Goal: Task Accomplishment & Management: Manage account settings

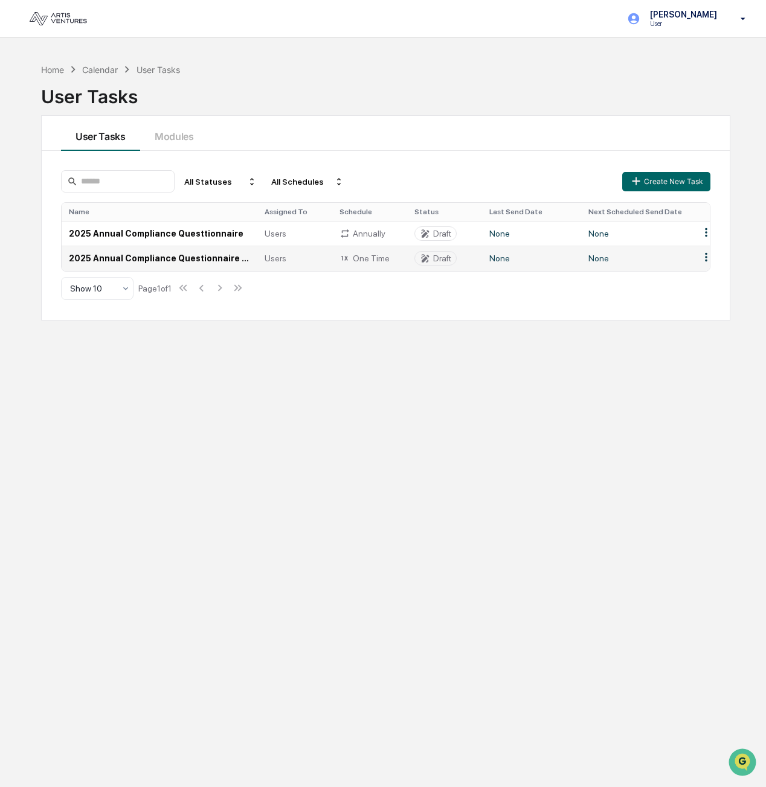
click at [208, 260] on td "2025 Annual Compliance Questionnaire x (1st attempt)" at bounding box center [160, 258] width 196 height 25
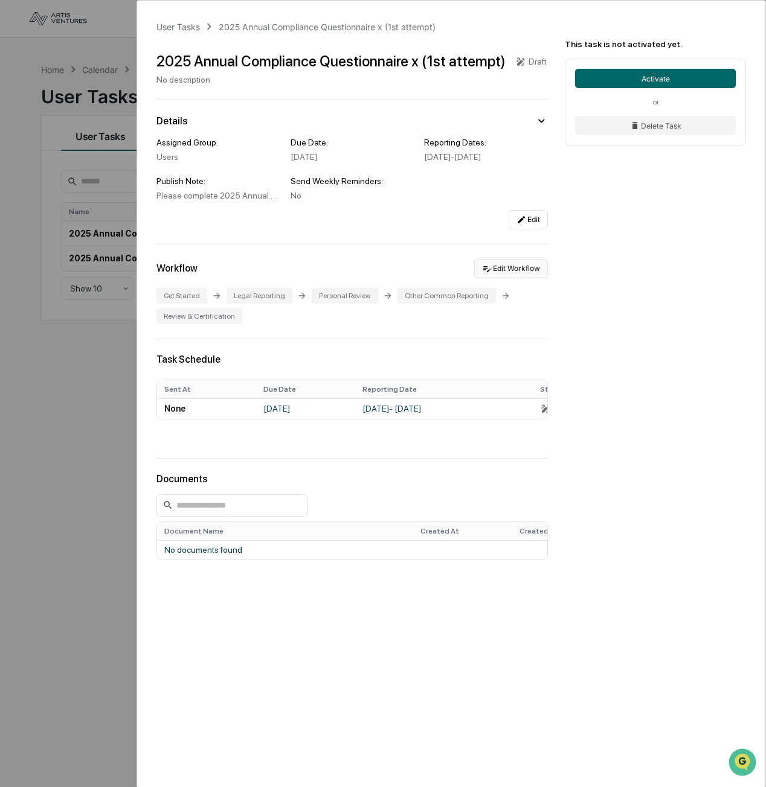
click at [519, 277] on button "Edit Workflow" at bounding box center [511, 268] width 74 height 19
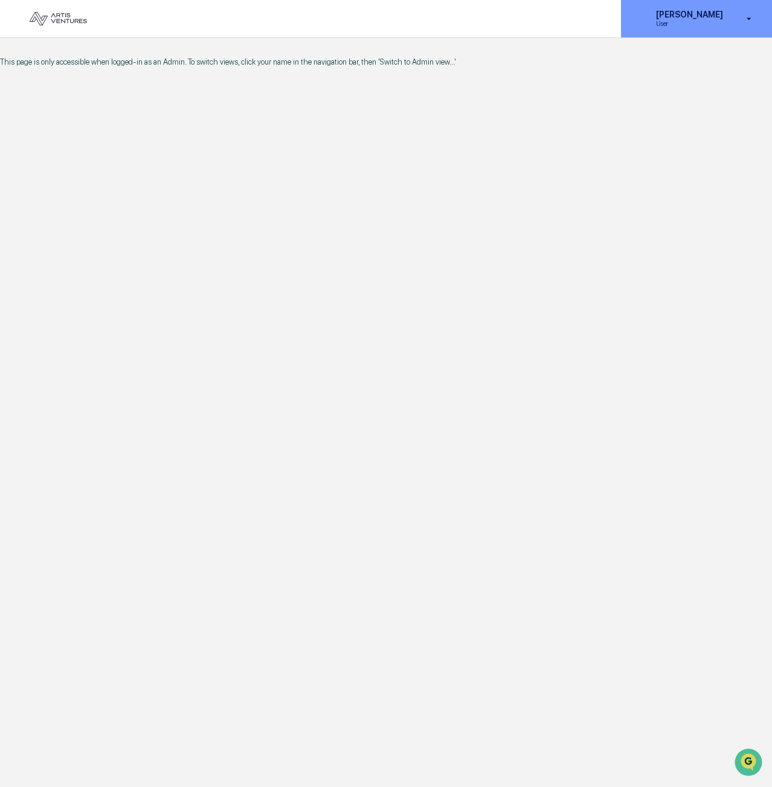
click at [699, 16] on p "[PERSON_NAME]" at bounding box center [687, 15] width 83 height 10
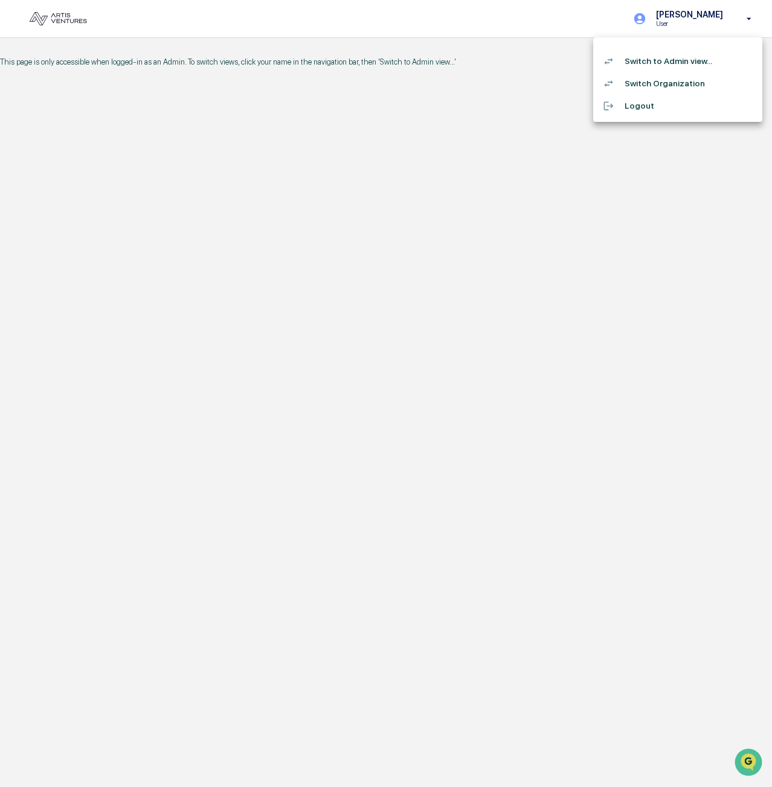
click at [689, 66] on li "Switch to Admin view..." at bounding box center [677, 61] width 169 height 22
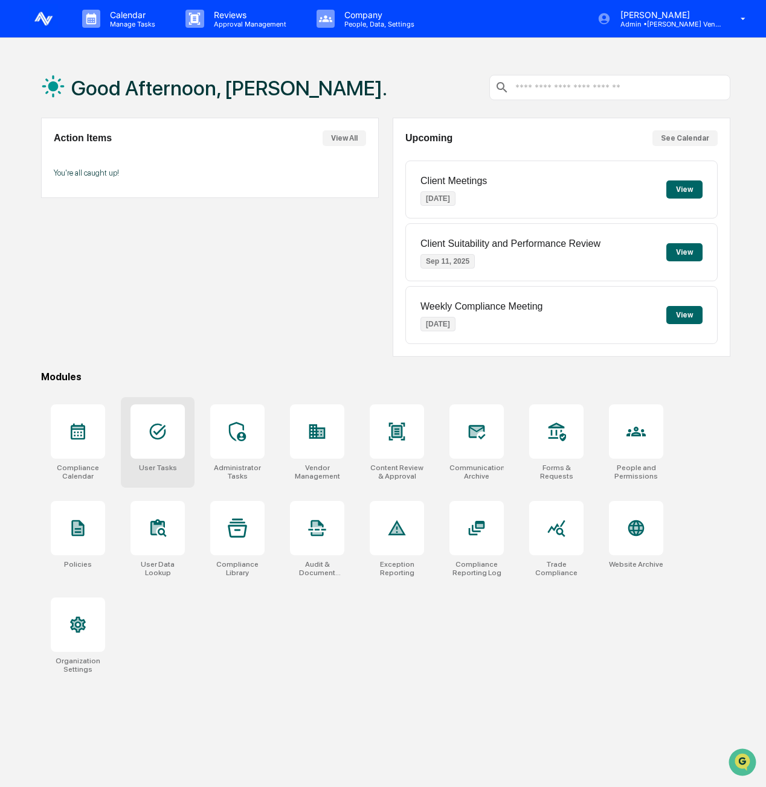
click at [154, 444] on div at bounding box center [157, 432] width 54 height 54
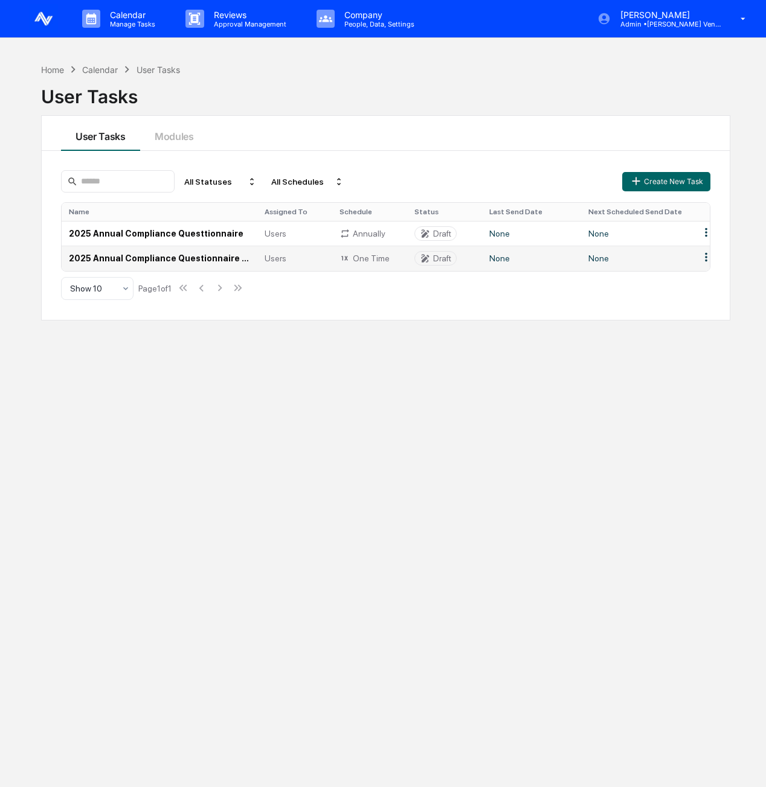
click at [296, 259] on div "Users" at bounding box center [295, 259] width 60 height 10
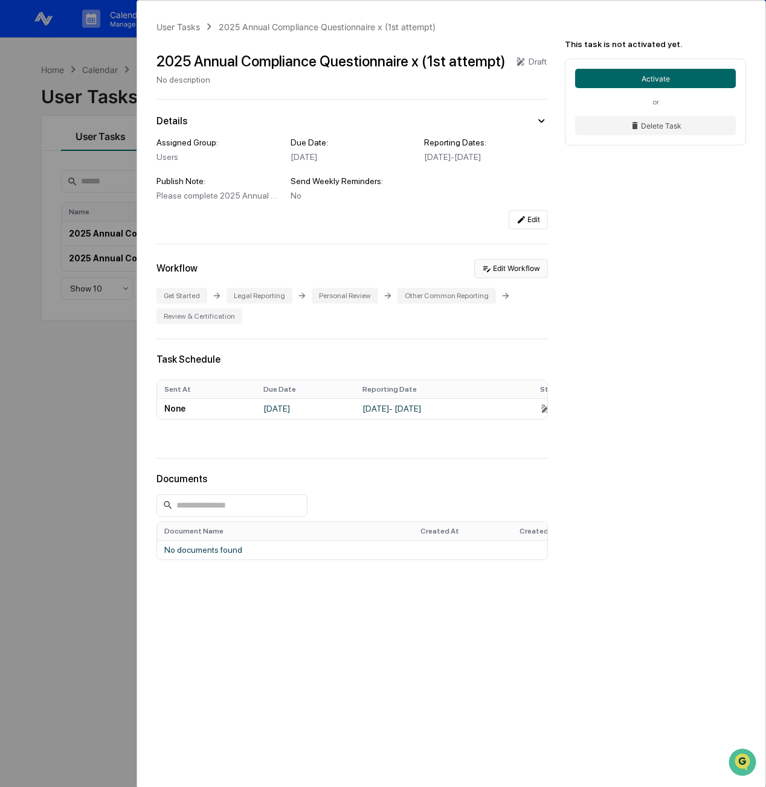
click at [514, 278] on button "Edit Workflow" at bounding box center [511, 268] width 74 height 19
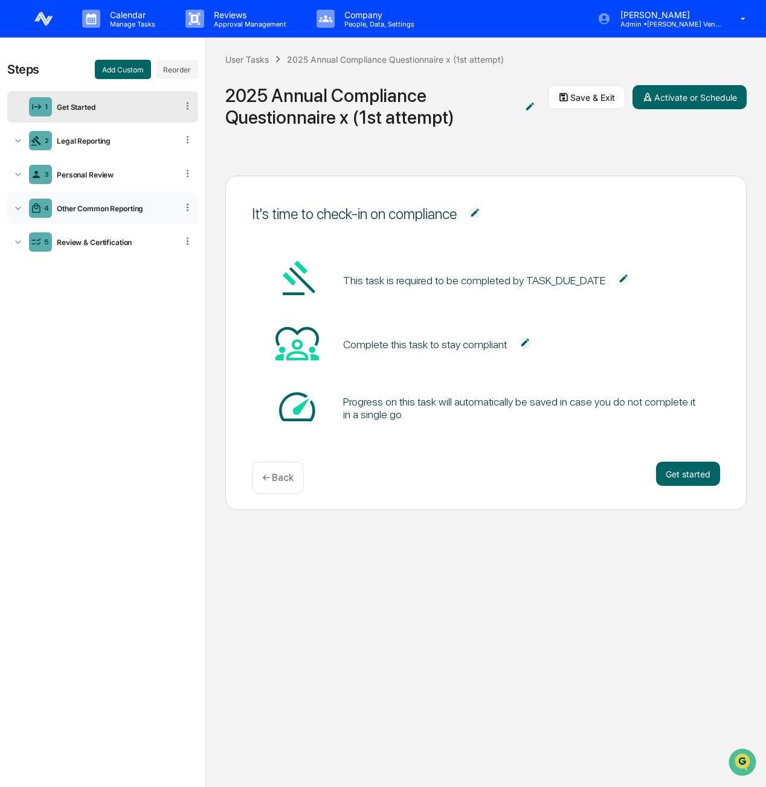
click at [17, 211] on icon at bounding box center [18, 208] width 12 height 12
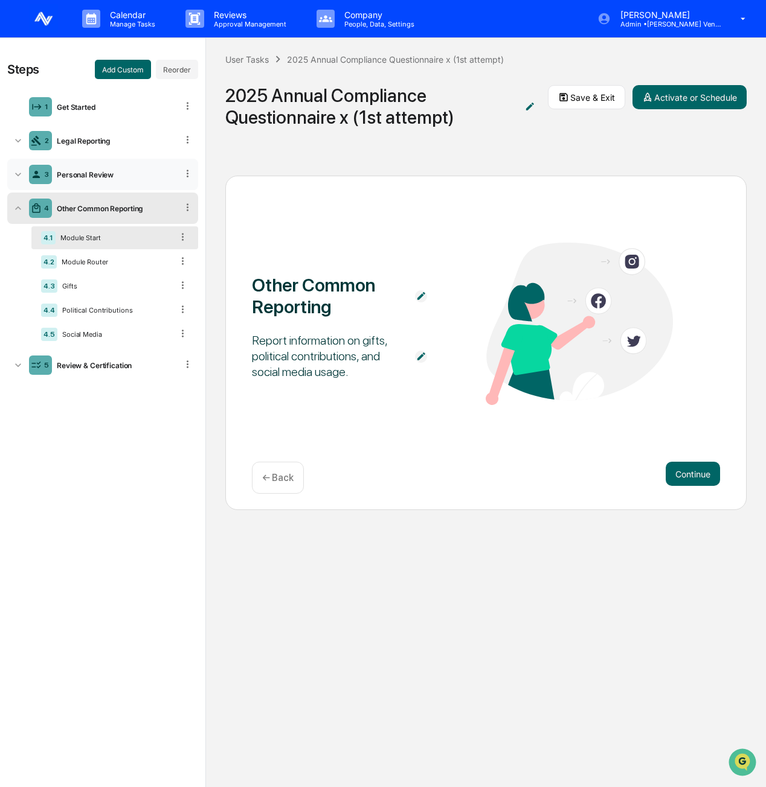
click at [27, 174] on div "3 Personal Review" at bounding box center [102, 174] width 191 height 31
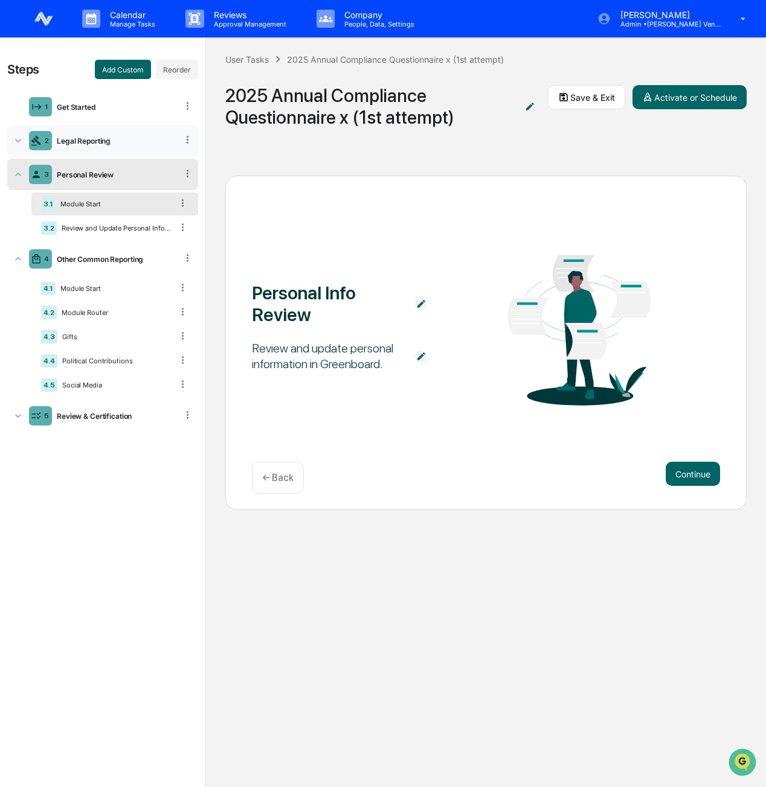
click at [21, 147] on div "2 Legal Reporting" at bounding box center [102, 140] width 191 height 31
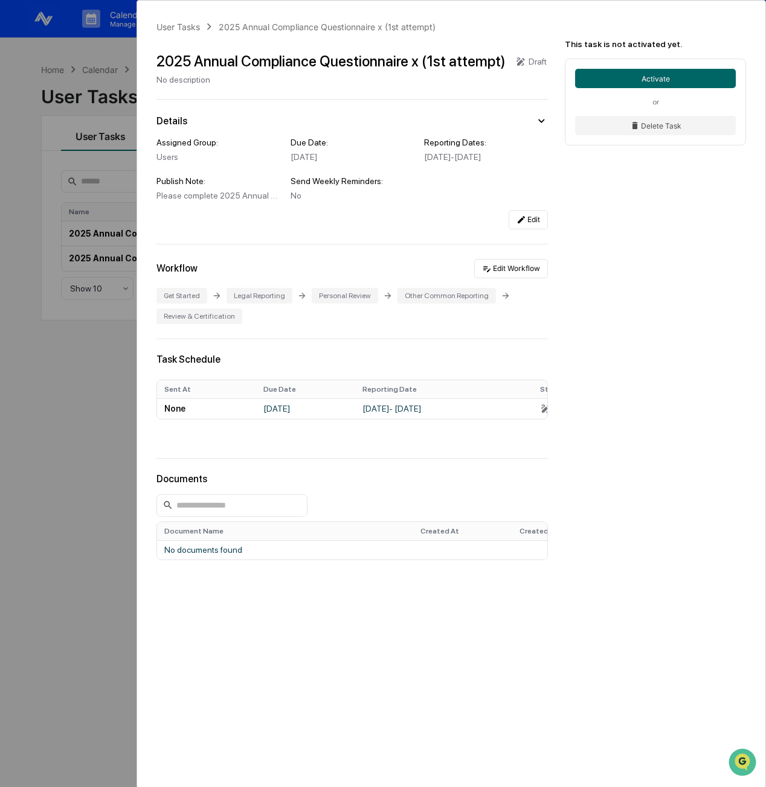
click at [59, 393] on div "User Tasks 2025 Annual Compliance Questionnaire x (1st attempt) 2025 Annual Com…" at bounding box center [383, 393] width 766 height 787
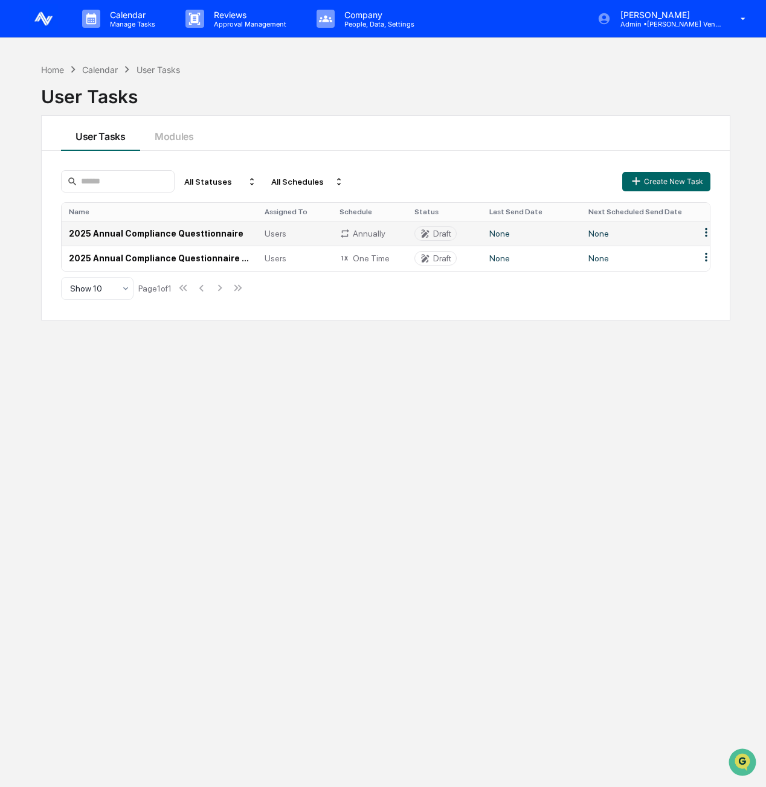
click at [114, 236] on td "2025 Annual Compliance Questtionnaire" at bounding box center [160, 233] width 196 height 25
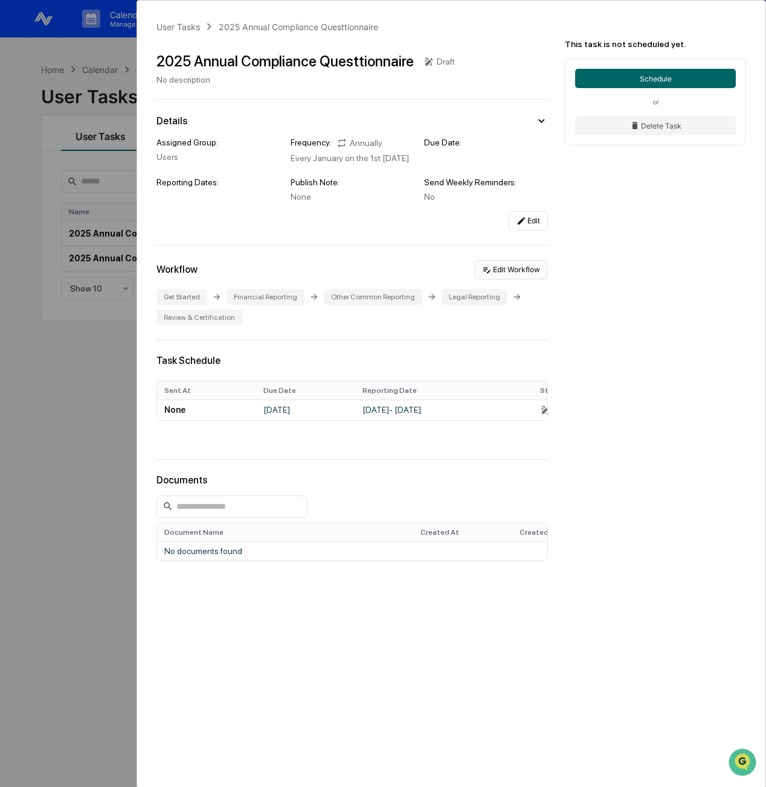
click at [517, 275] on button "Edit Workflow" at bounding box center [511, 269] width 74 height 19
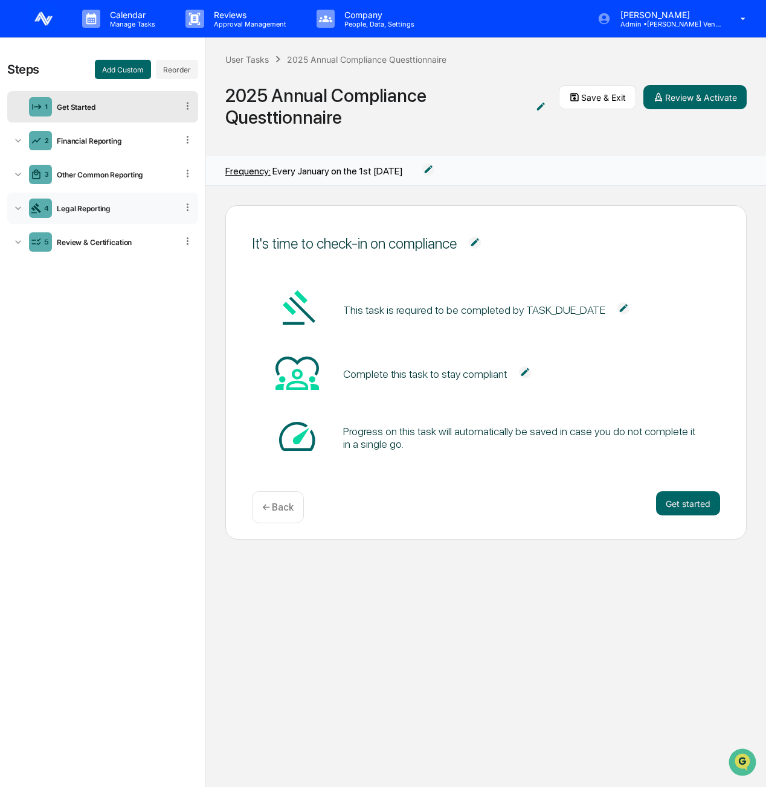
click at [22, 210] on icon at bounding box center [18, 208] width 12 height 12
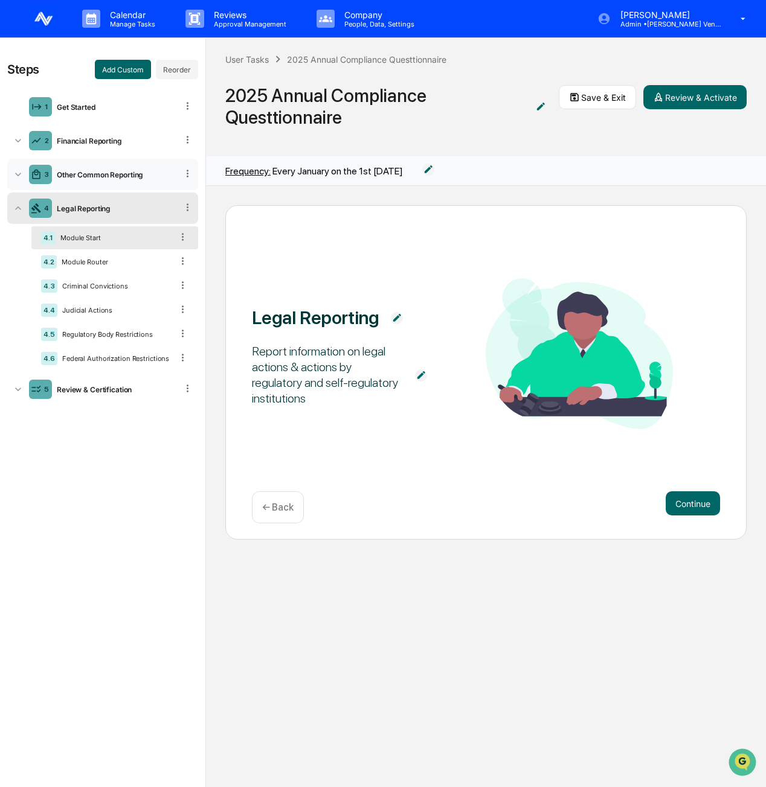
click at [16, 175] on icon at bounding box center [18, 174] width 12 height 12
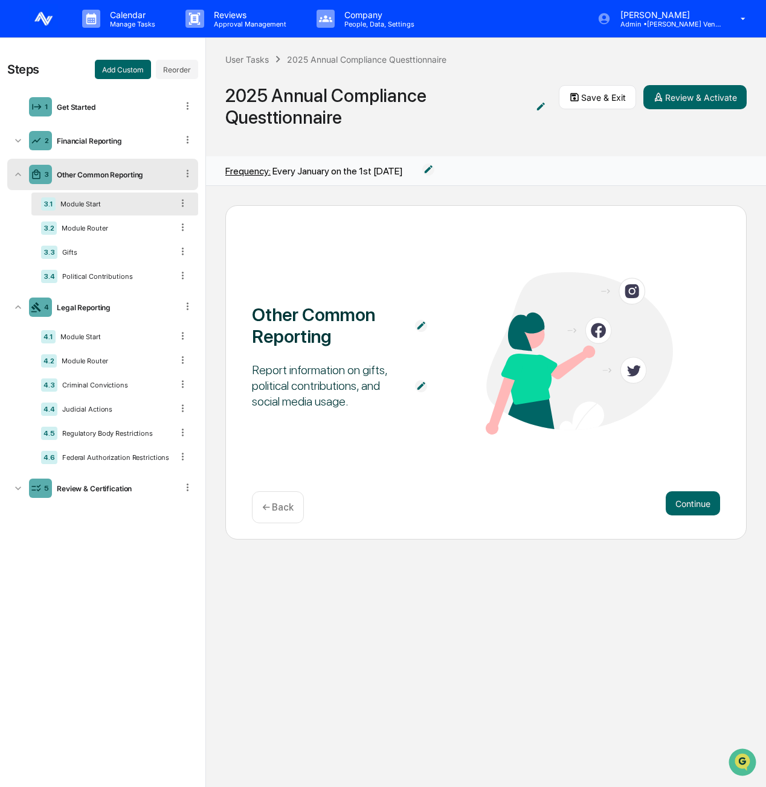
click at [620, 352] on img at bounding box center [579, 353] width 187 height 162
click at [187, 174] on icon at bounding box center [187, 173] width 11 height 11
click at [125, 176] on div "Other Common Reporting" at bounding box center [114, 174] width 125 height 9
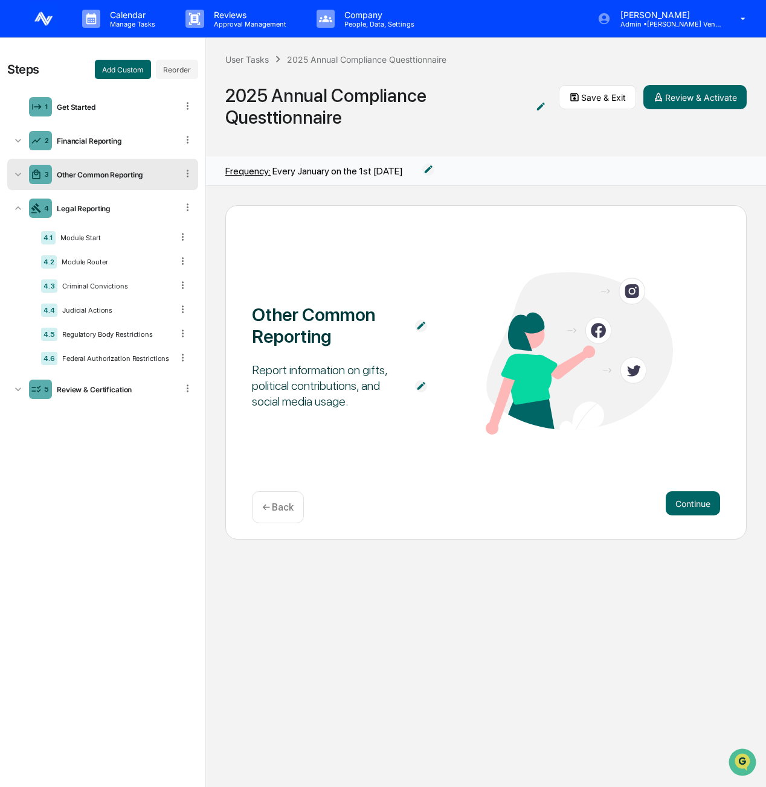
click at [134, 177] on div "Other Common Reporting" at bounding box center [114, 174] width 125 height 9
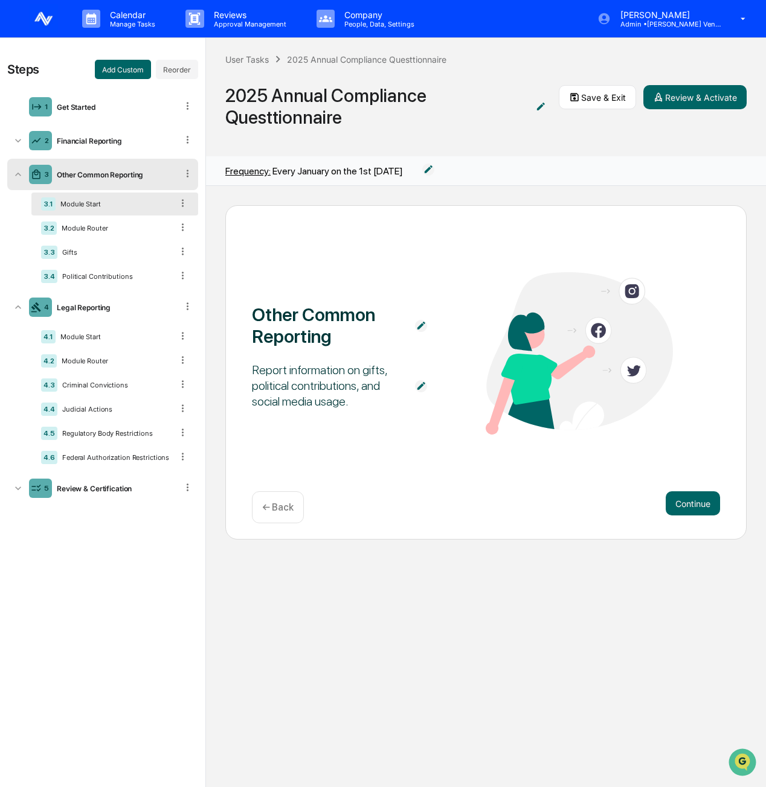
click at [426, 383] on img at bounding box center [421, 386] width 12 height 12
click at [356, 374] on textarea "**********" at bounding box center [345, 386] width 170 height 38
click at [402, 572] on div "Other Common Reporting Report information on gifts, political contributions, an…" at bounding box center [486, 487] width 560 height 602
click at [274, 510] on p "← Back" at bounding box center [277, 507] width 31 height 11
